Goal: Register for event/course

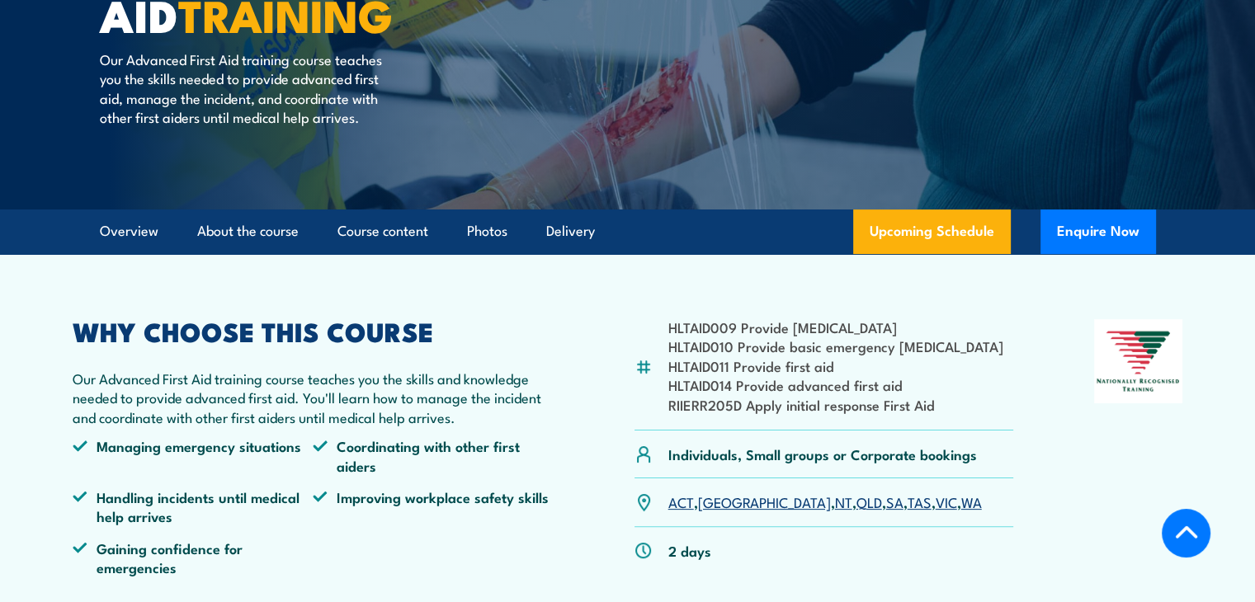
scroll to position [257, 0]
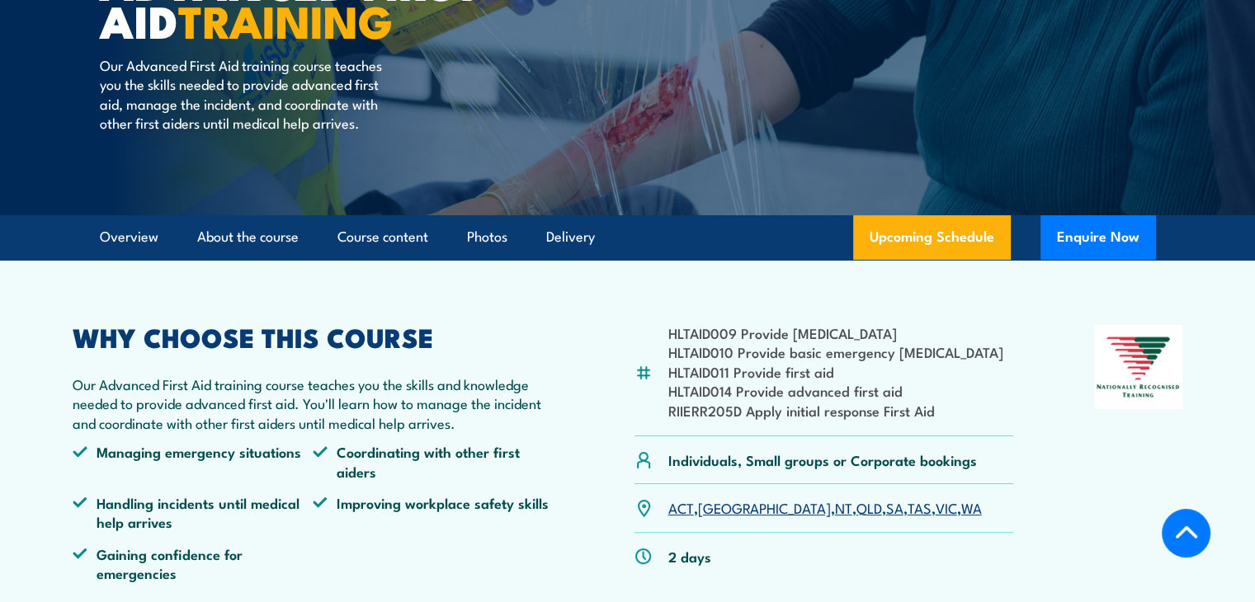
click at [908, 502] on link "TAS" at bounding box center [920, 507] width 24 height 20
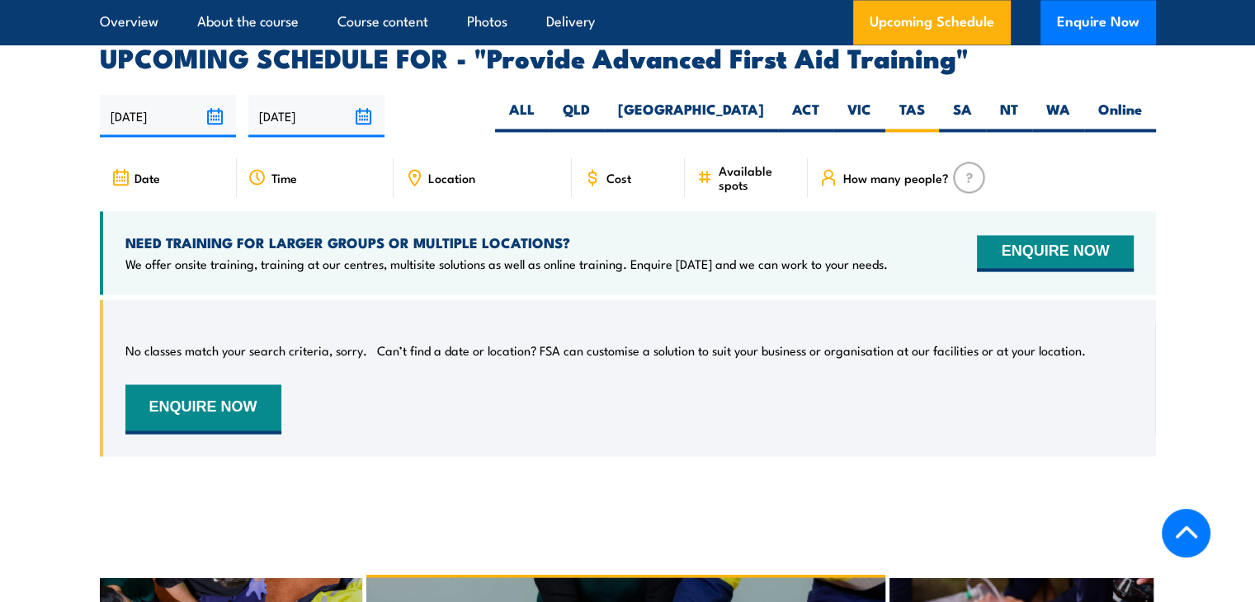
scroll to position [2620, 0]
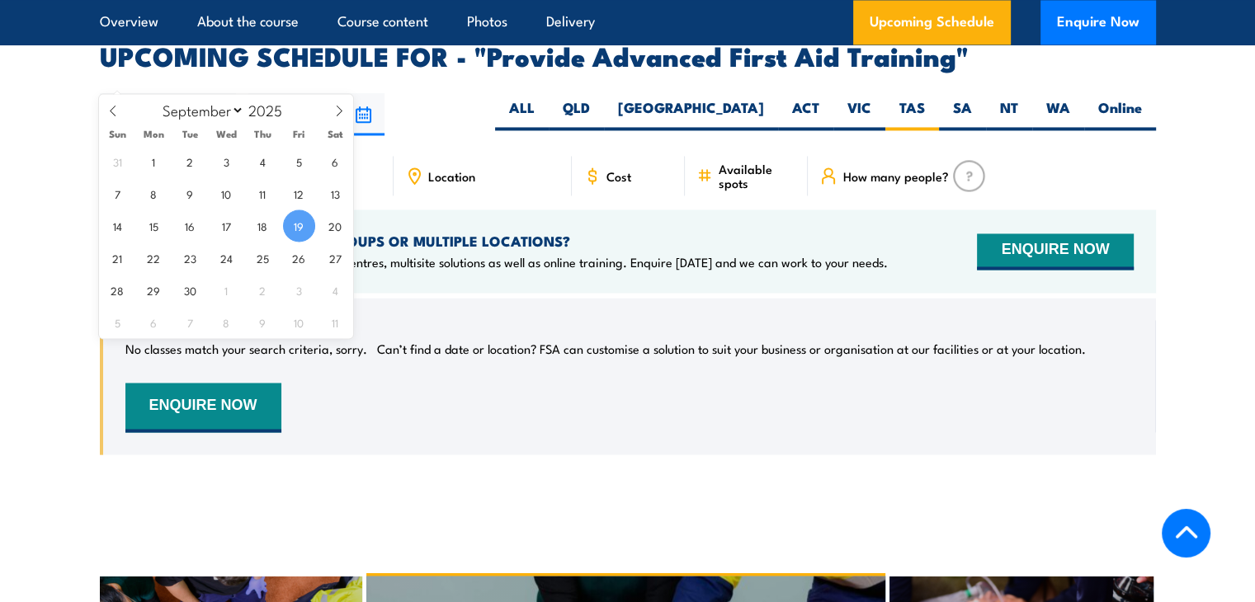
click at [208, 93] on input "19/09/2025" at bounding box center [168, 114] width 136 height 42
click at [328, 229] on span "20" at bounding box center [335, 226] width 32 height 32
type input "[DATE]"
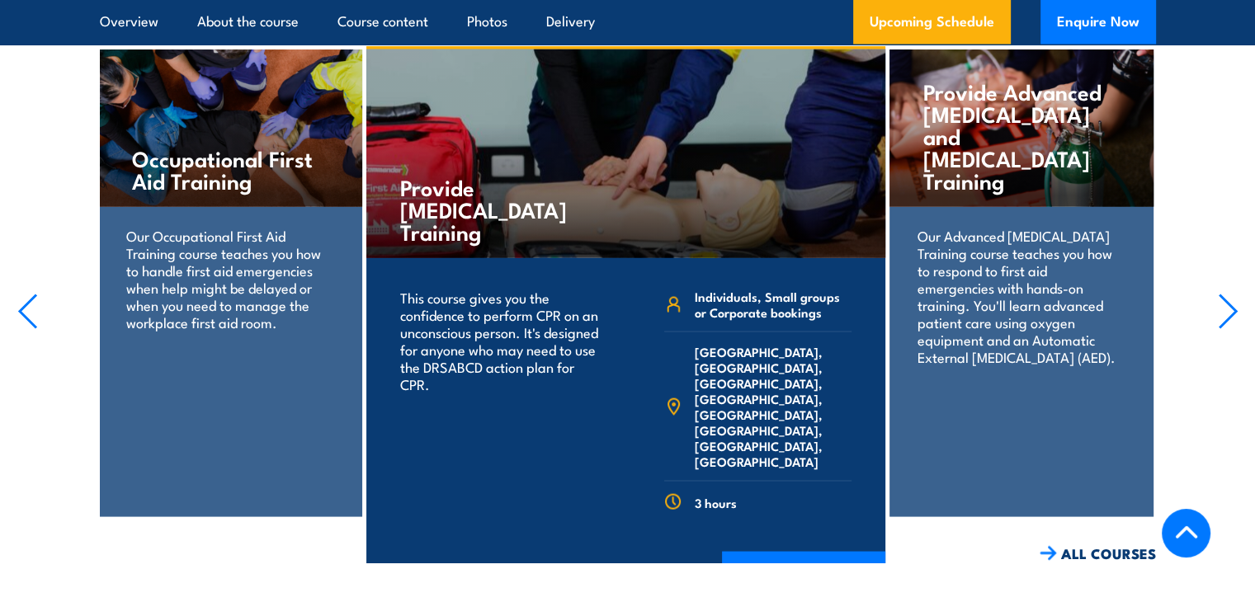
scroll to position [2620, 0]
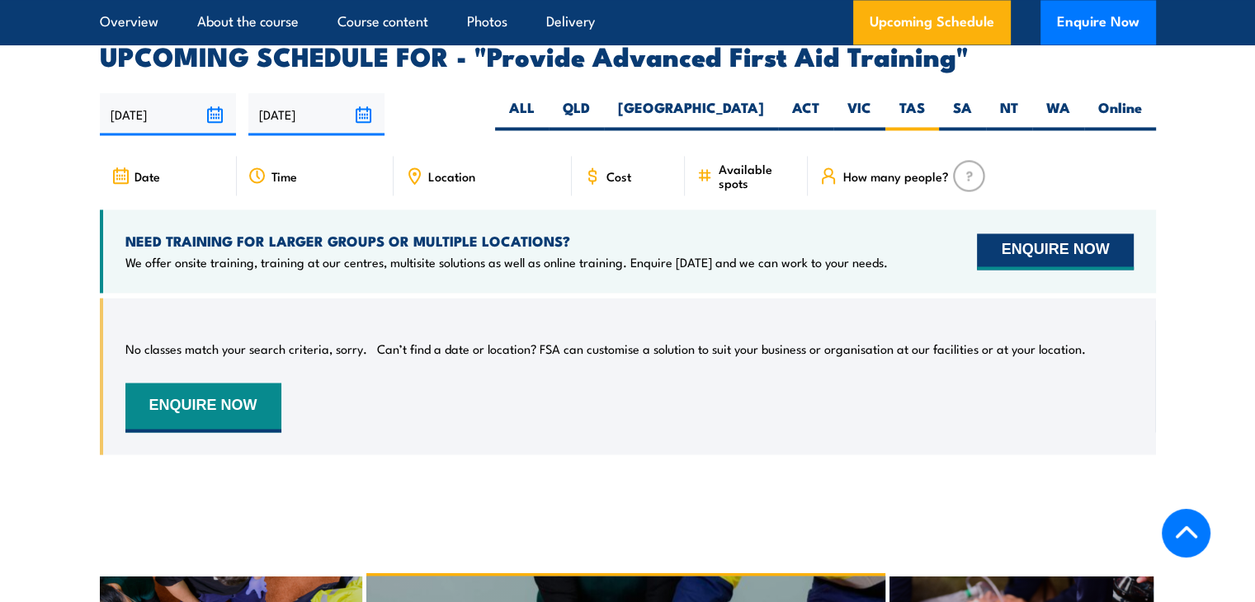
click at [1068, 233] on button "ENQUIRE NOW" at bounding box center [1055, 251] width 156 height 36
